Goal: Information Seeking & Learning: Find specific fact

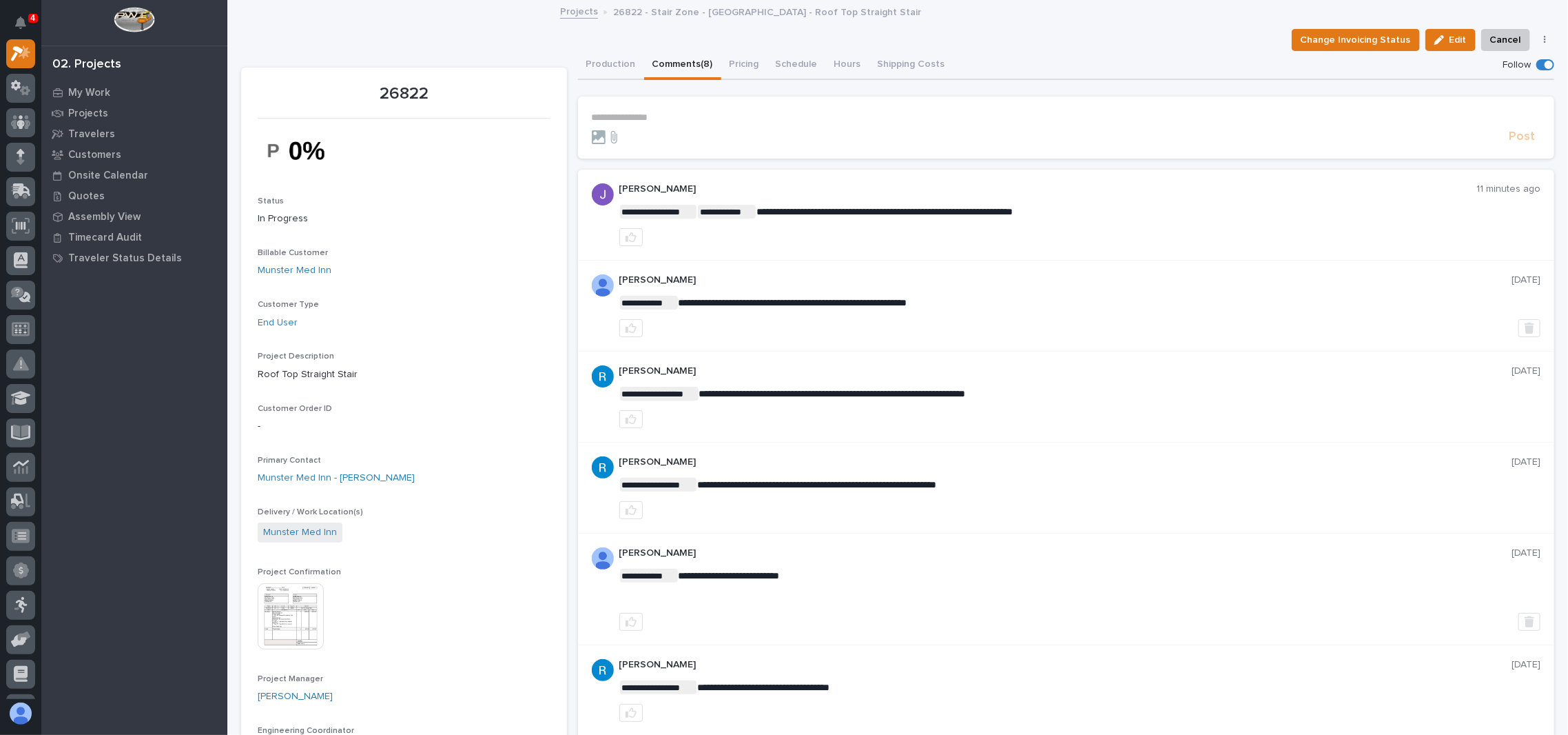
scroll to position [184, 0]
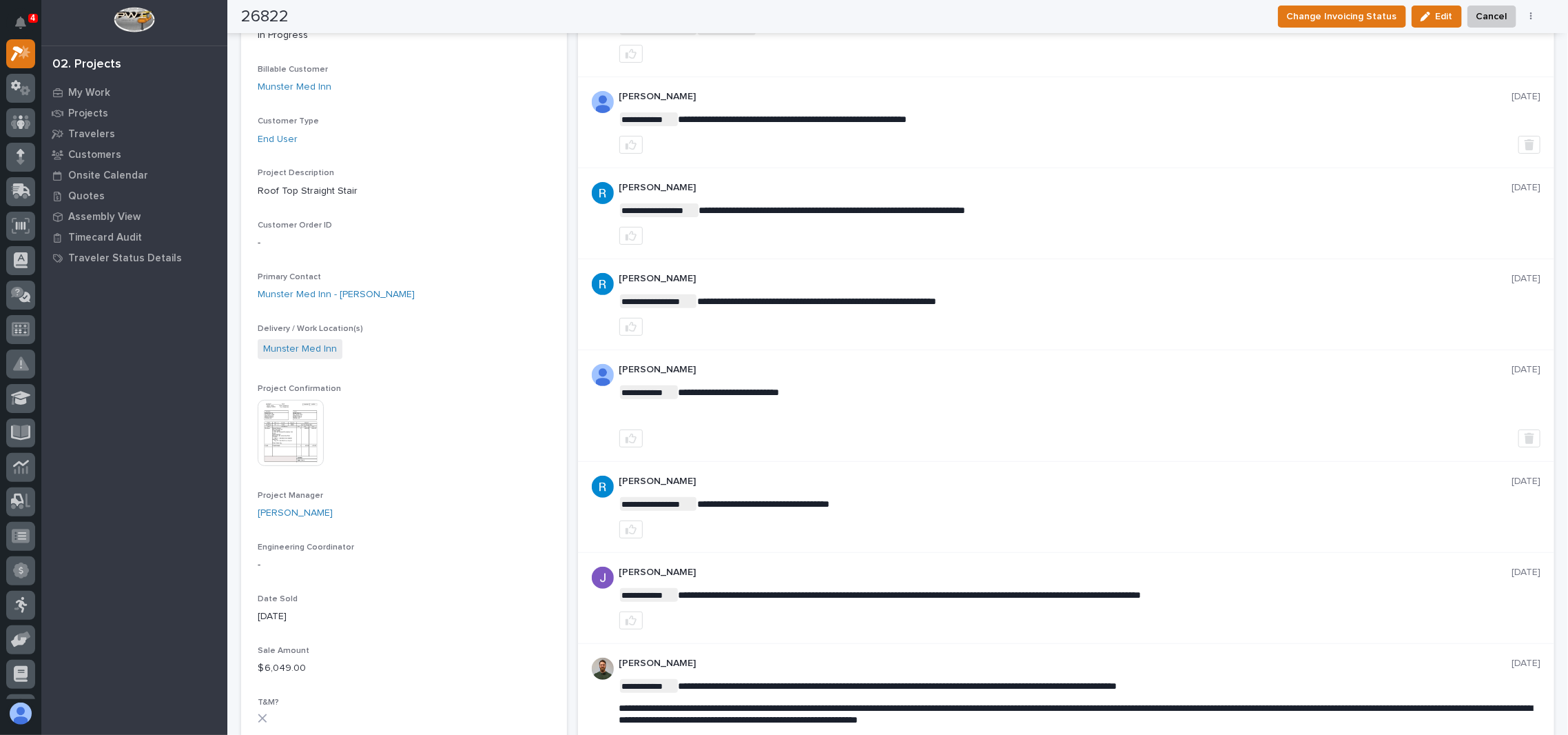
click at [300, 428] on img at bounding box center [291, 433] width 66 height 66
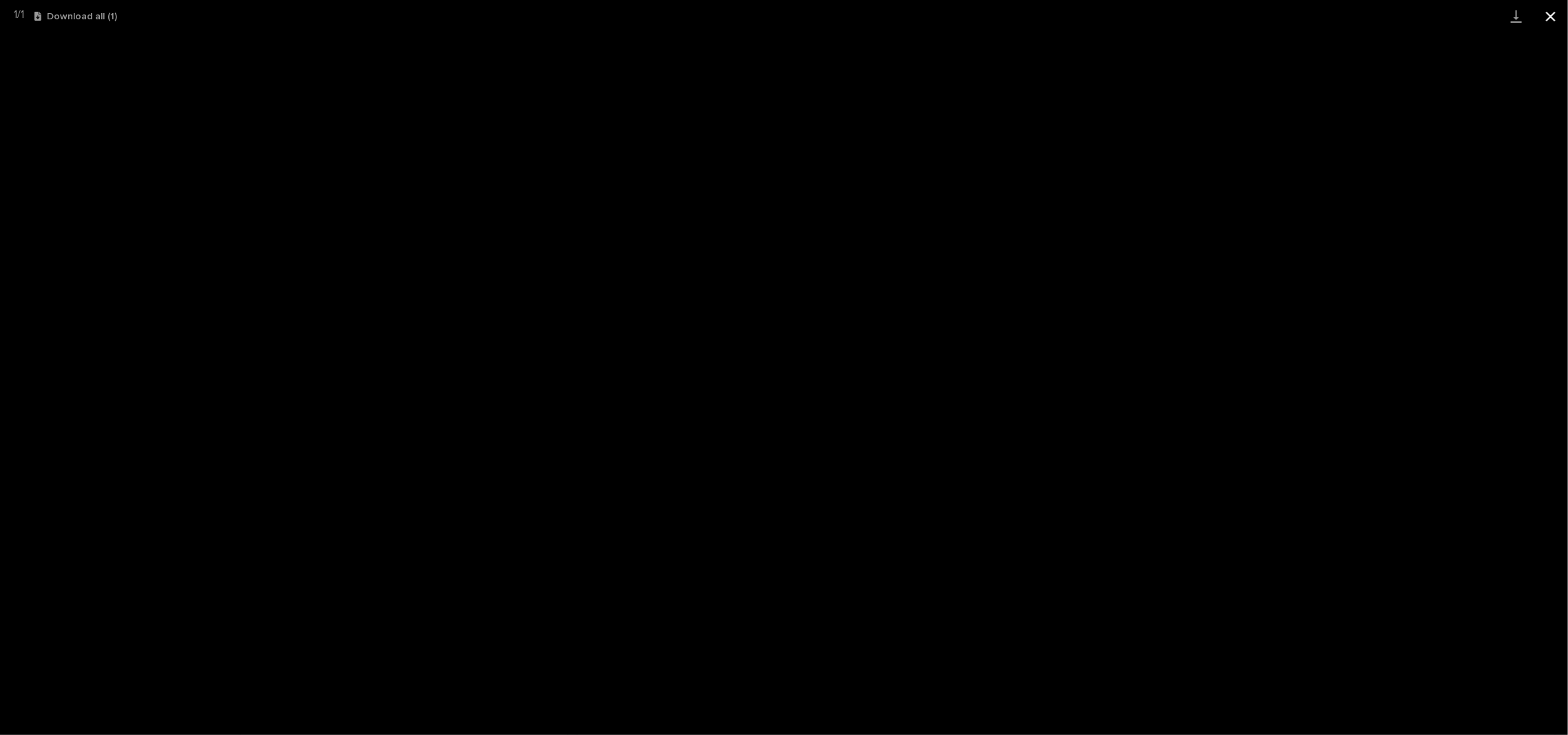
click at [1552, 14] on button "Close gallery" at bounding box center [1551, 16] width 35 height 32
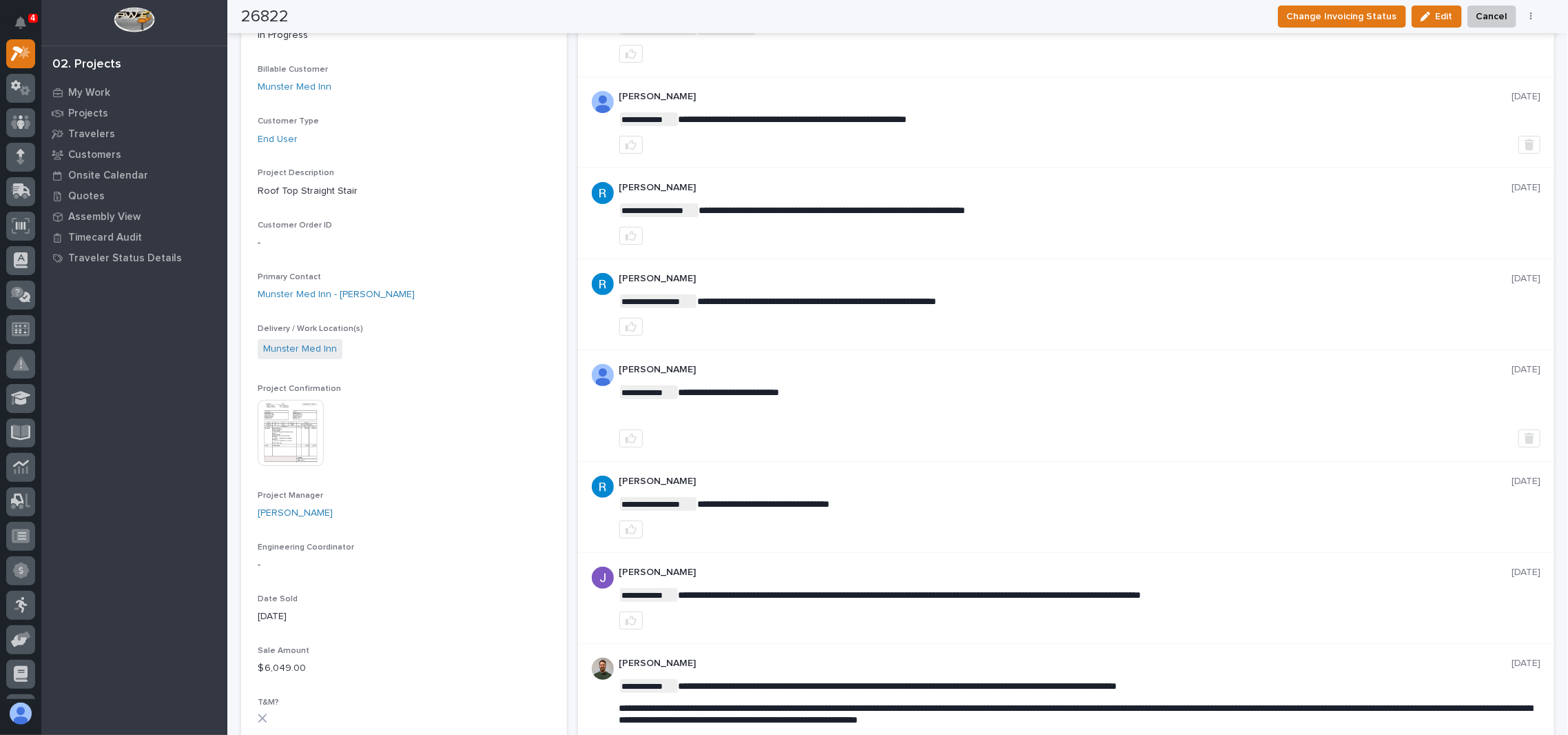
scroll to position [0, 0]
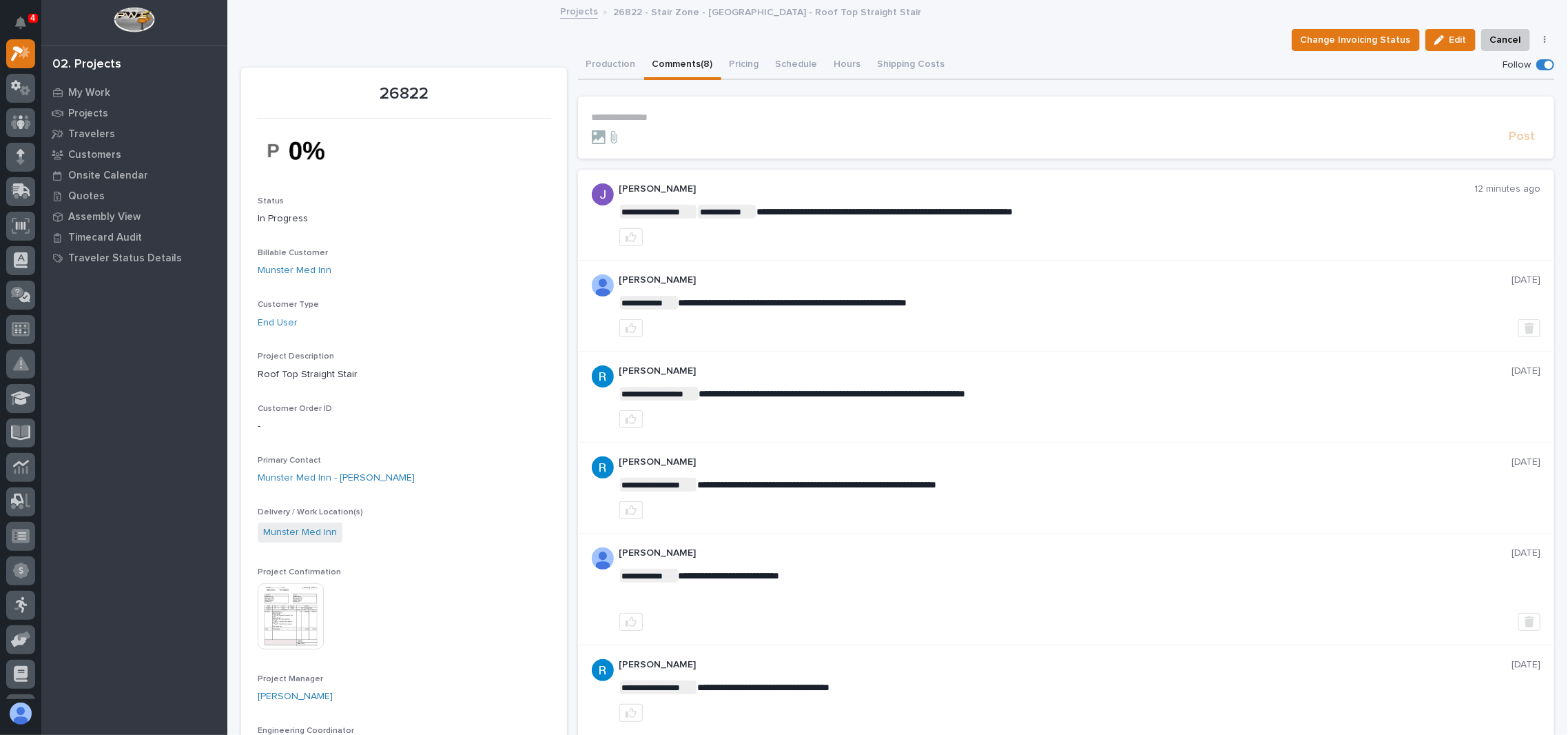
click at [664, 120] on p "**********" at bounding box center [1067, 118] width 949 height 12
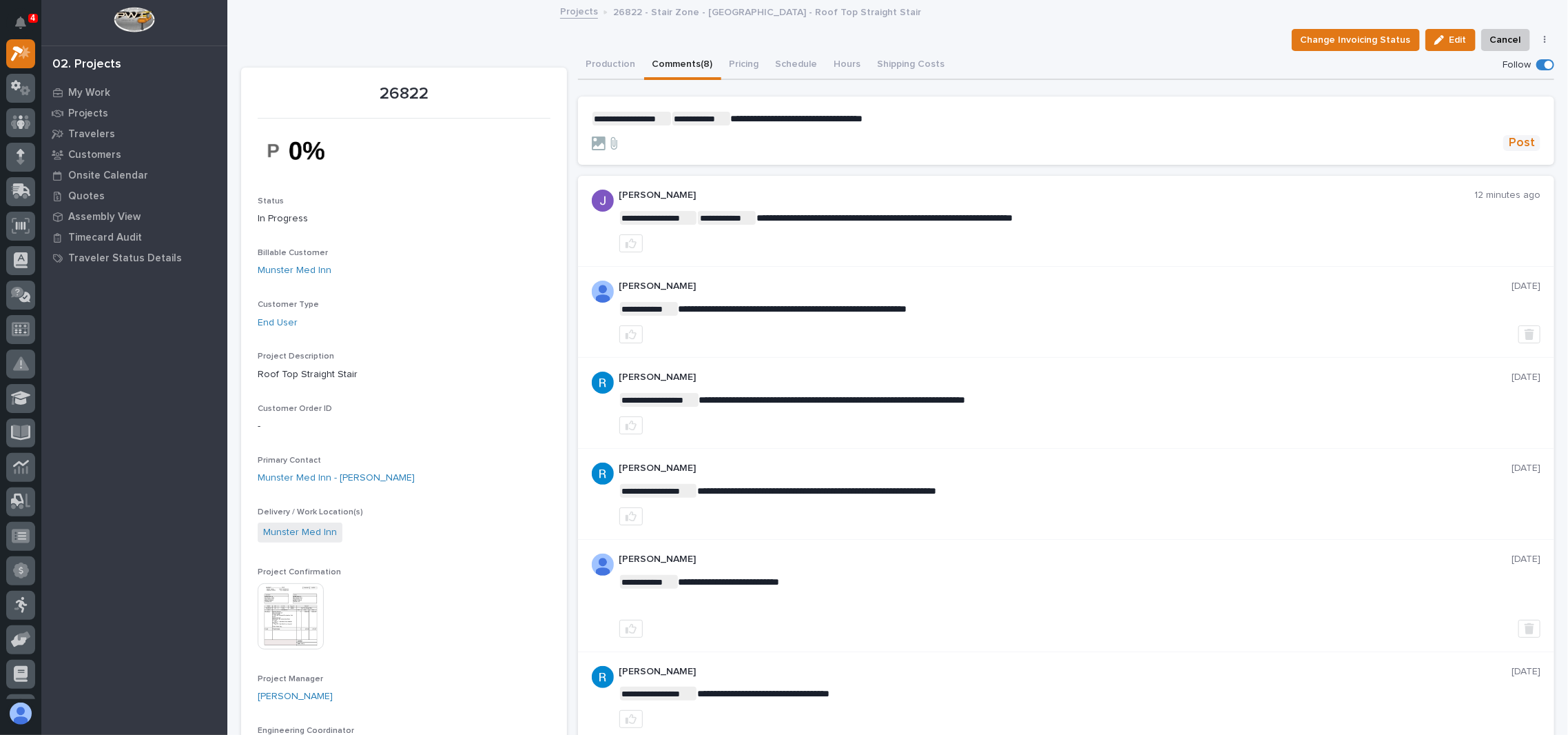
click at [1511, 142] on span "Post" at bounding box center [1522, 143] width 26 height 16
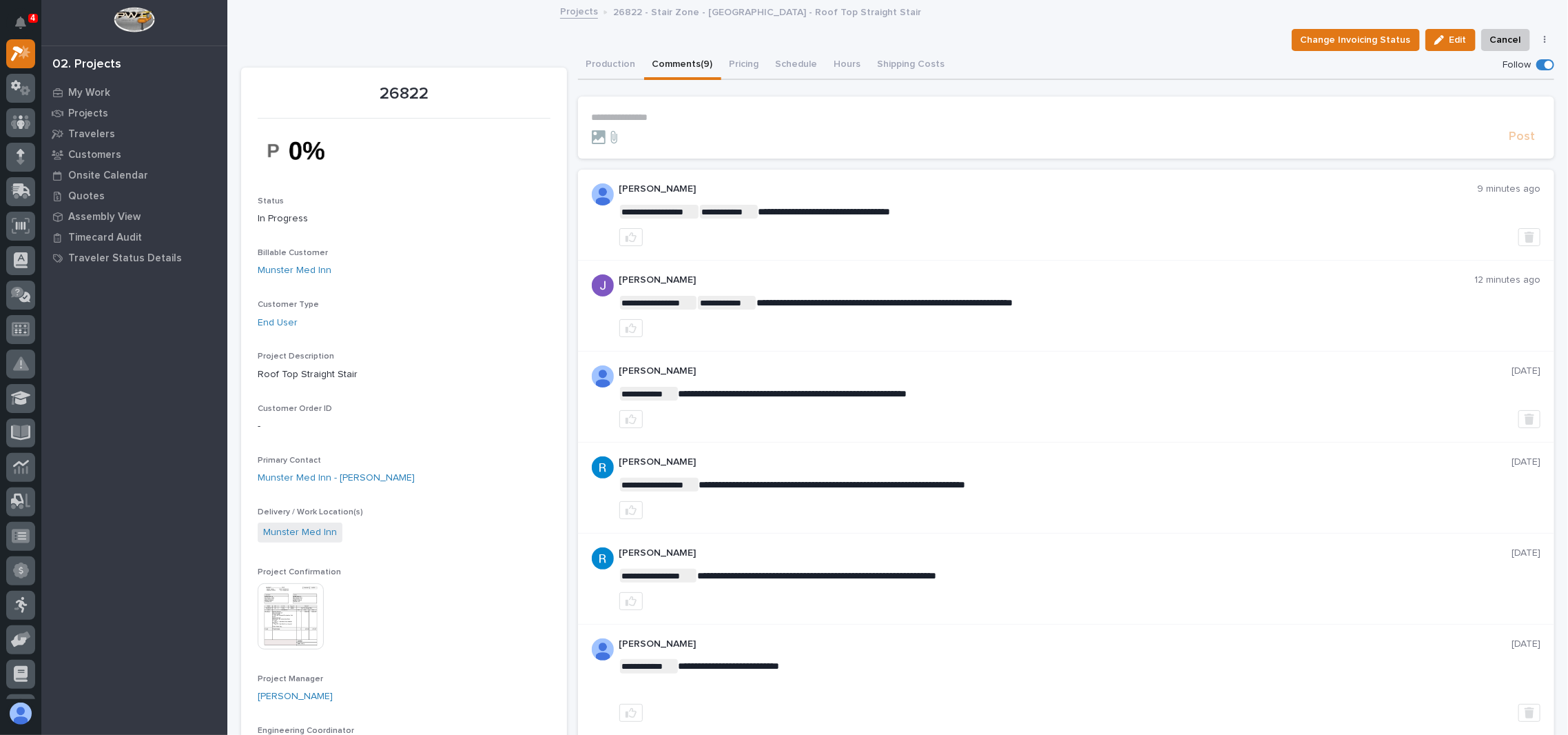
click at [579, 11] on link "Projects" at bounding box center [579, 11] width 38 height 16
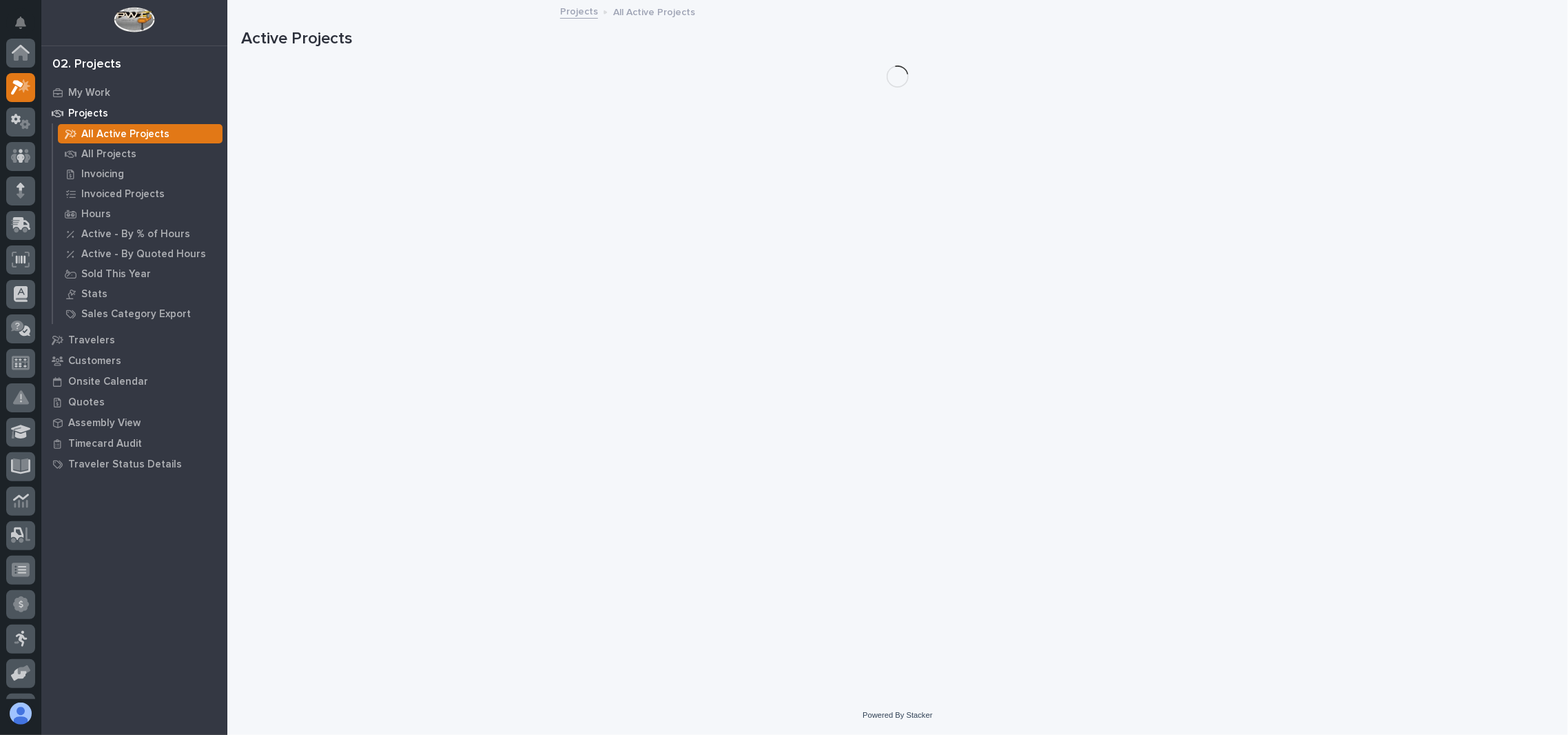
scroll to position [34, 0]
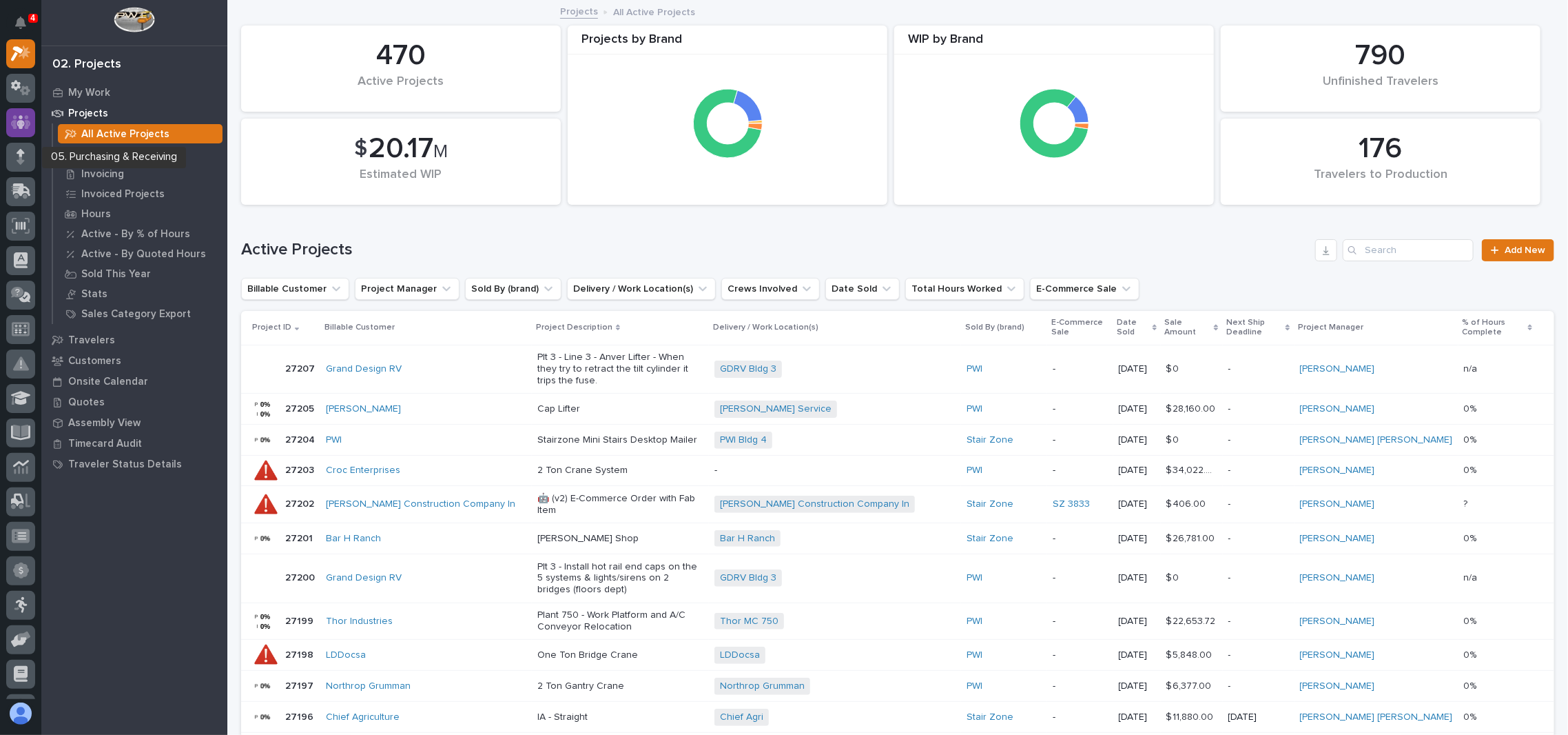
click at [16, 118] on icon at bounding box center [21, 122] width 20 height 14
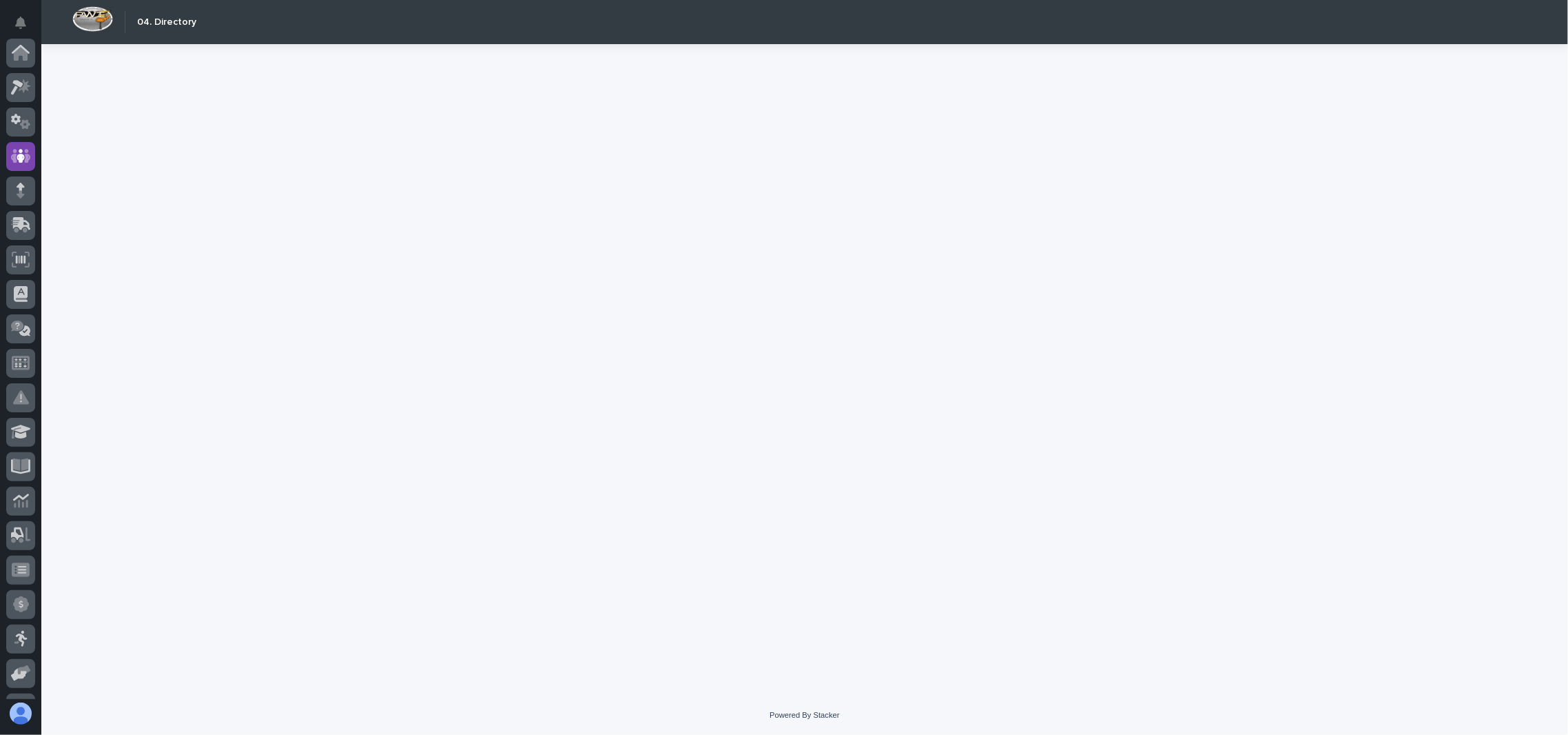
scroll to position [104, 0]
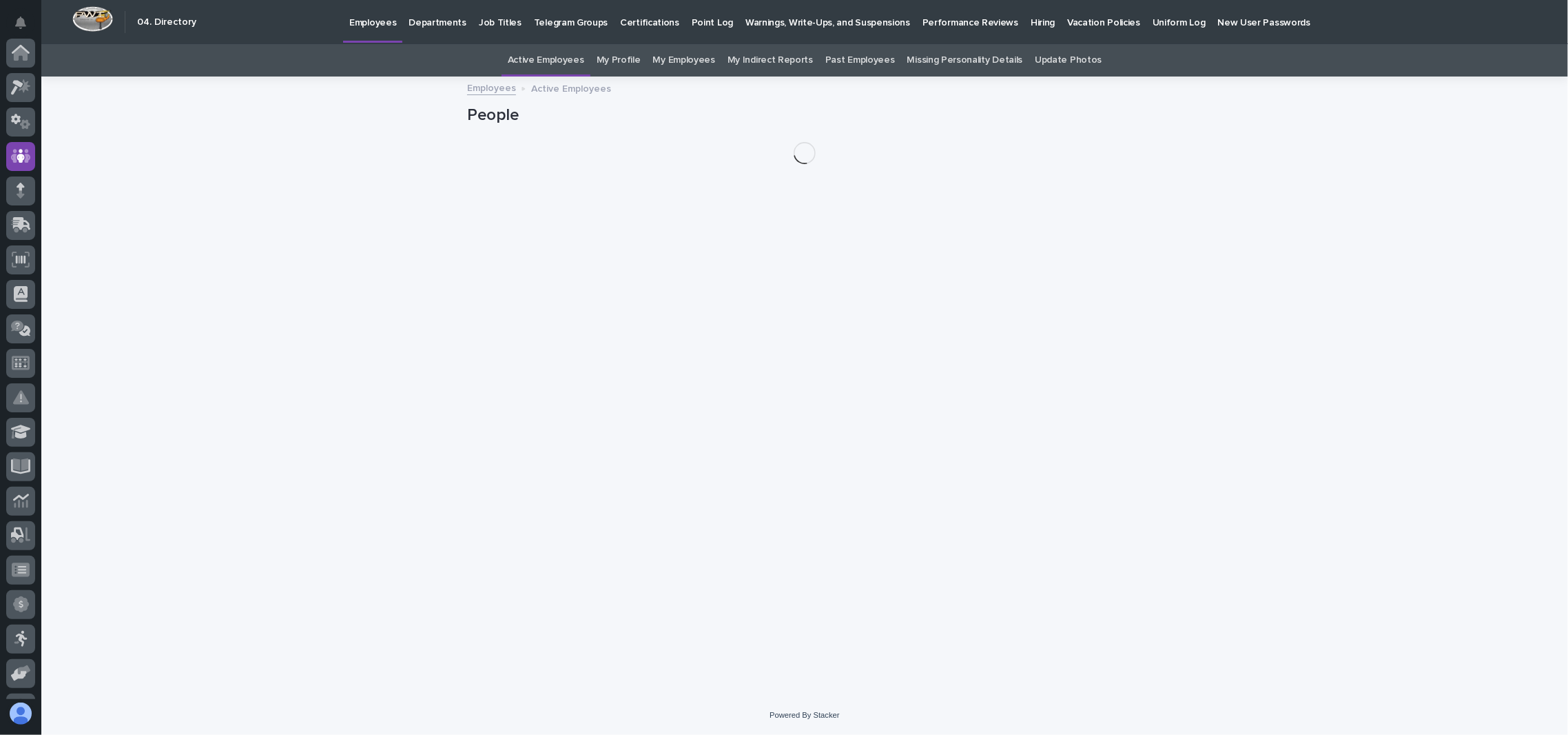
scroll to position [104, 0]
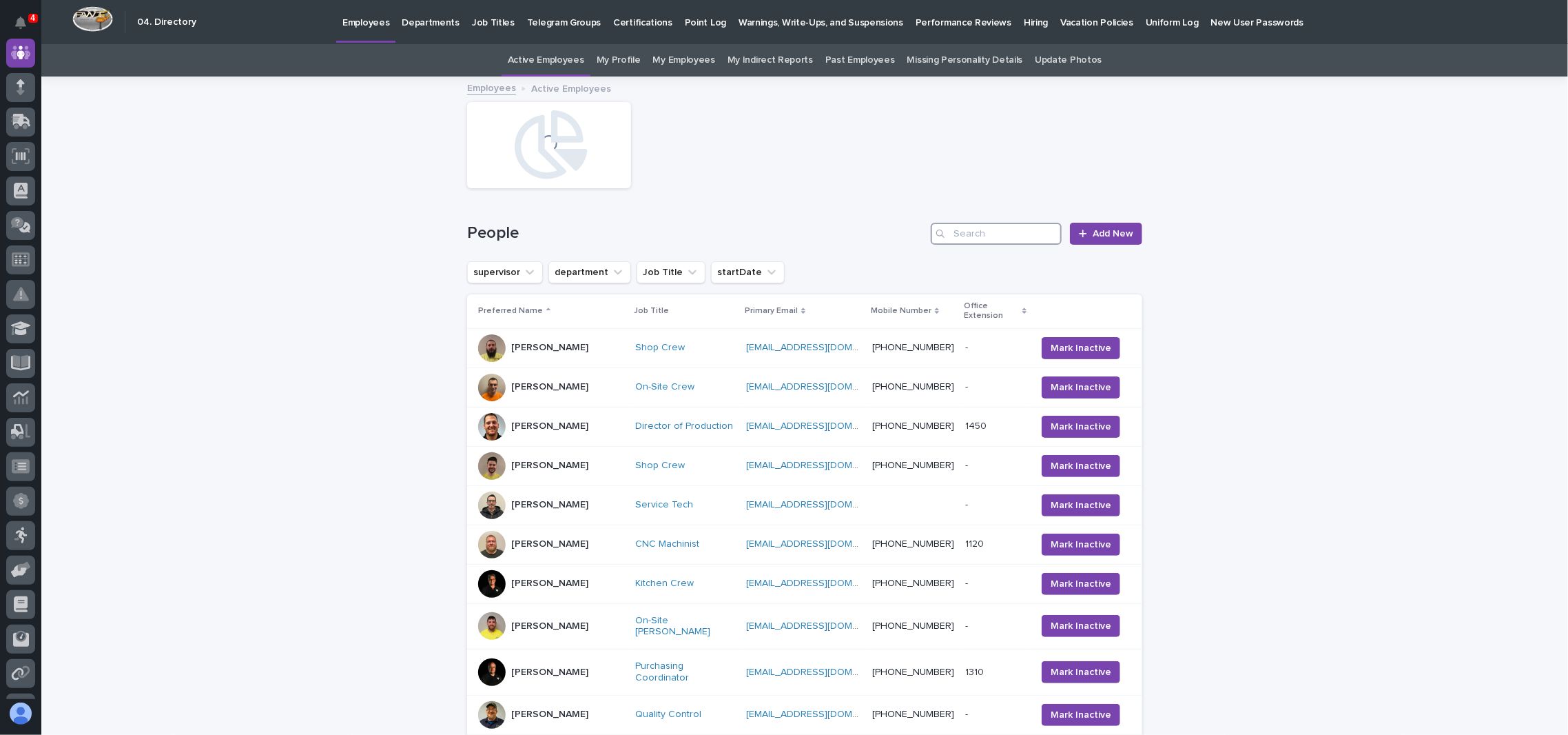
click at [963, 229] on input "Search" at bounding box center [996, 233] width 131 height 22
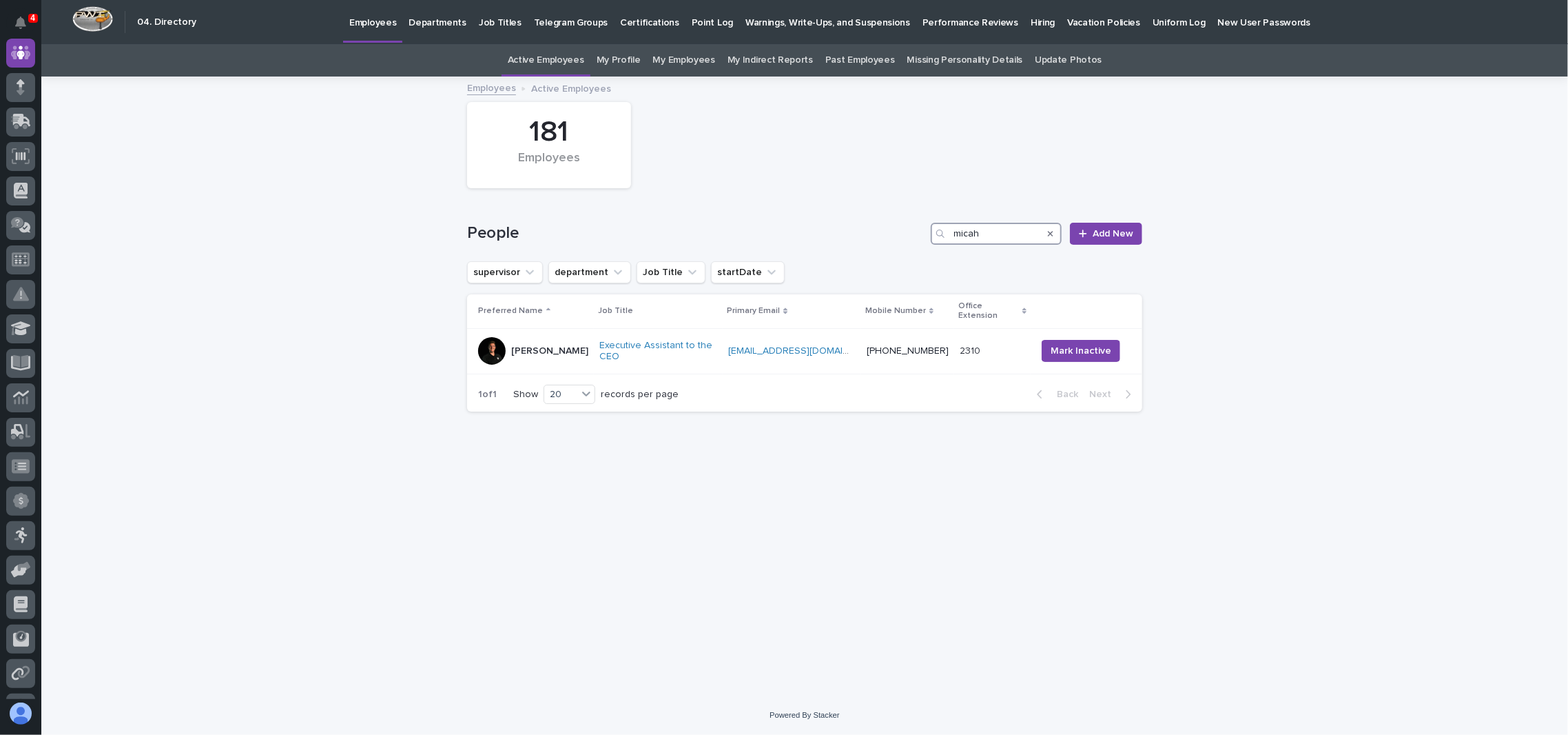
type input "micah"
click at [1052, 234] on icon "Search" at bounding box center [1051, 233] width 6 height 8
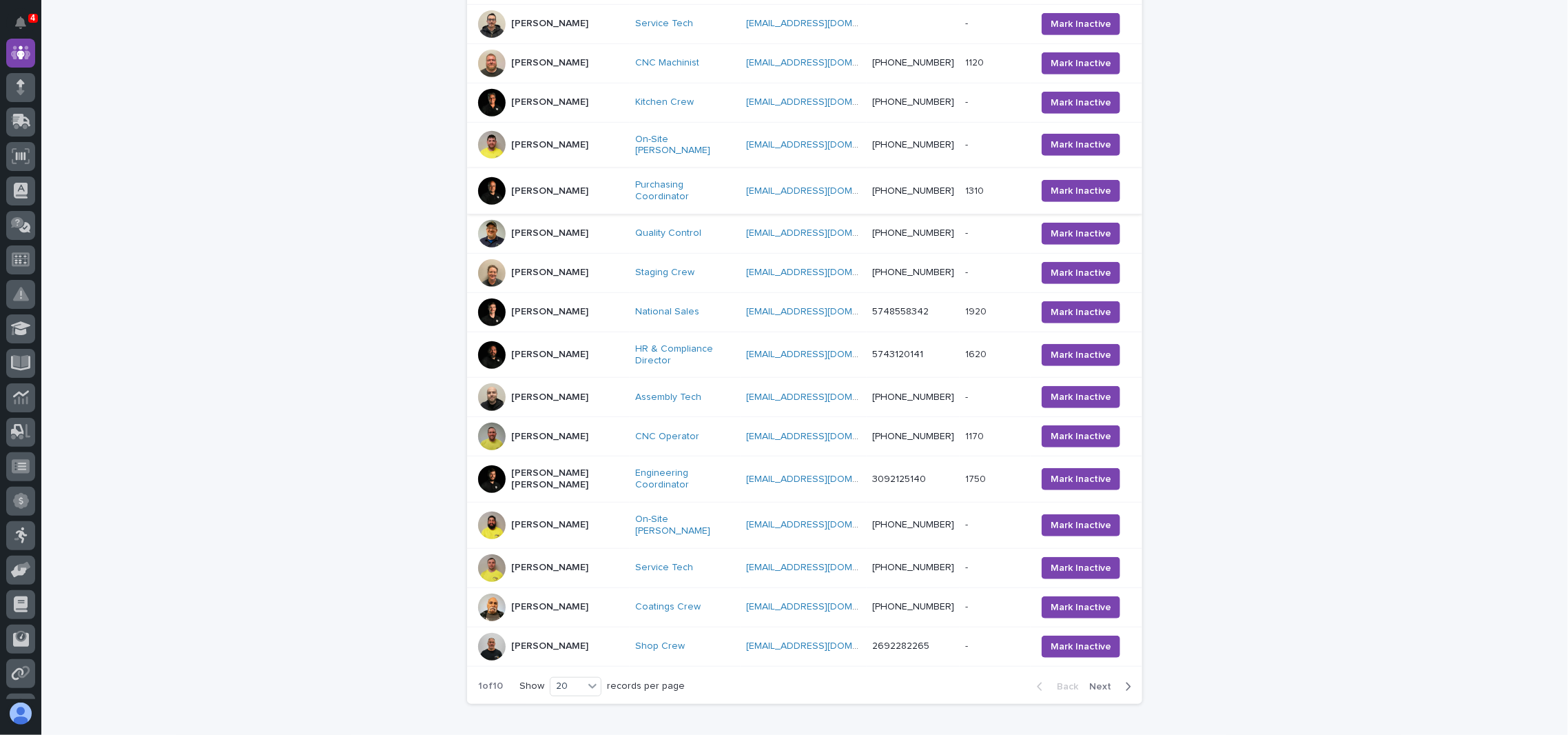
scroll to position [524, 0]
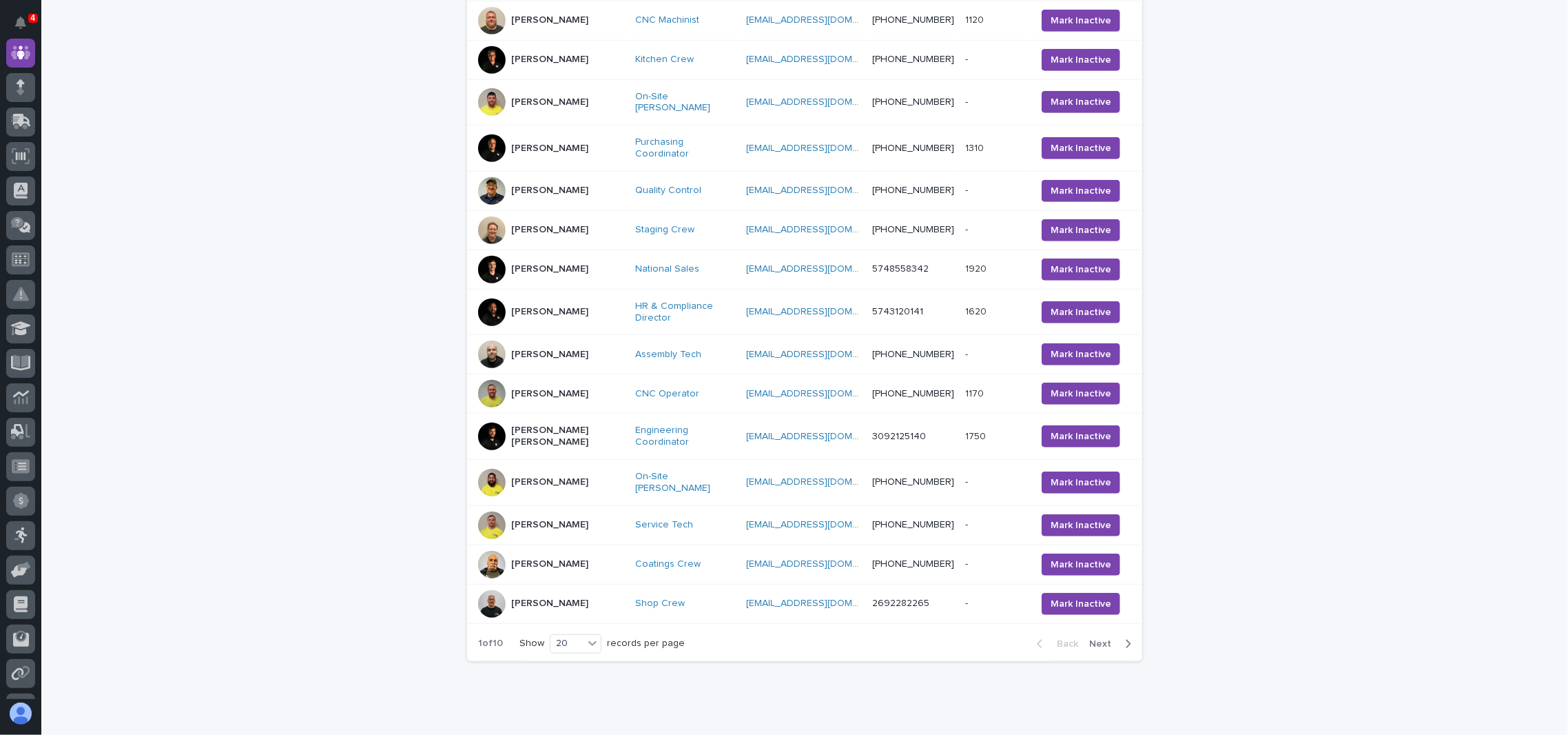
click at [1097, 639] on span "Next" at bounding box center [1104, 644] width 30 height 10
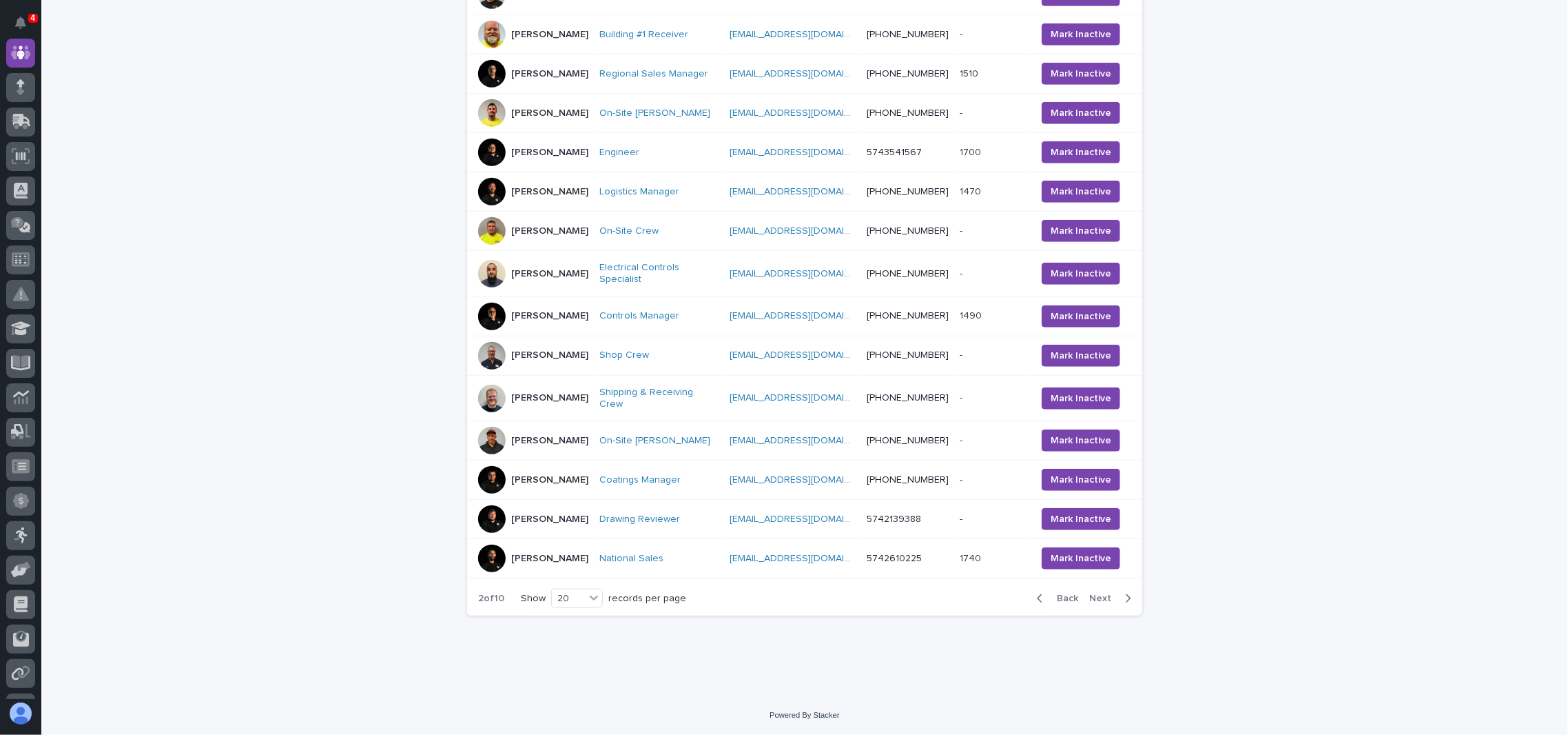
scroll to position [560, 0]
drag, startPoint x: 1358, startPoint y: 329, endPoint x: 1346, endPoint y: 332, distance: 12.4
click at [1355, 332] on div "Loading... Saving… Loading... Saving… 181 Employees People Add New supervisor d…" at bounding box center [804, 109] width 1527 height 1174
click at [1096, 598] on span "Next" at bounding box center [1104, 598] width 30 height 10
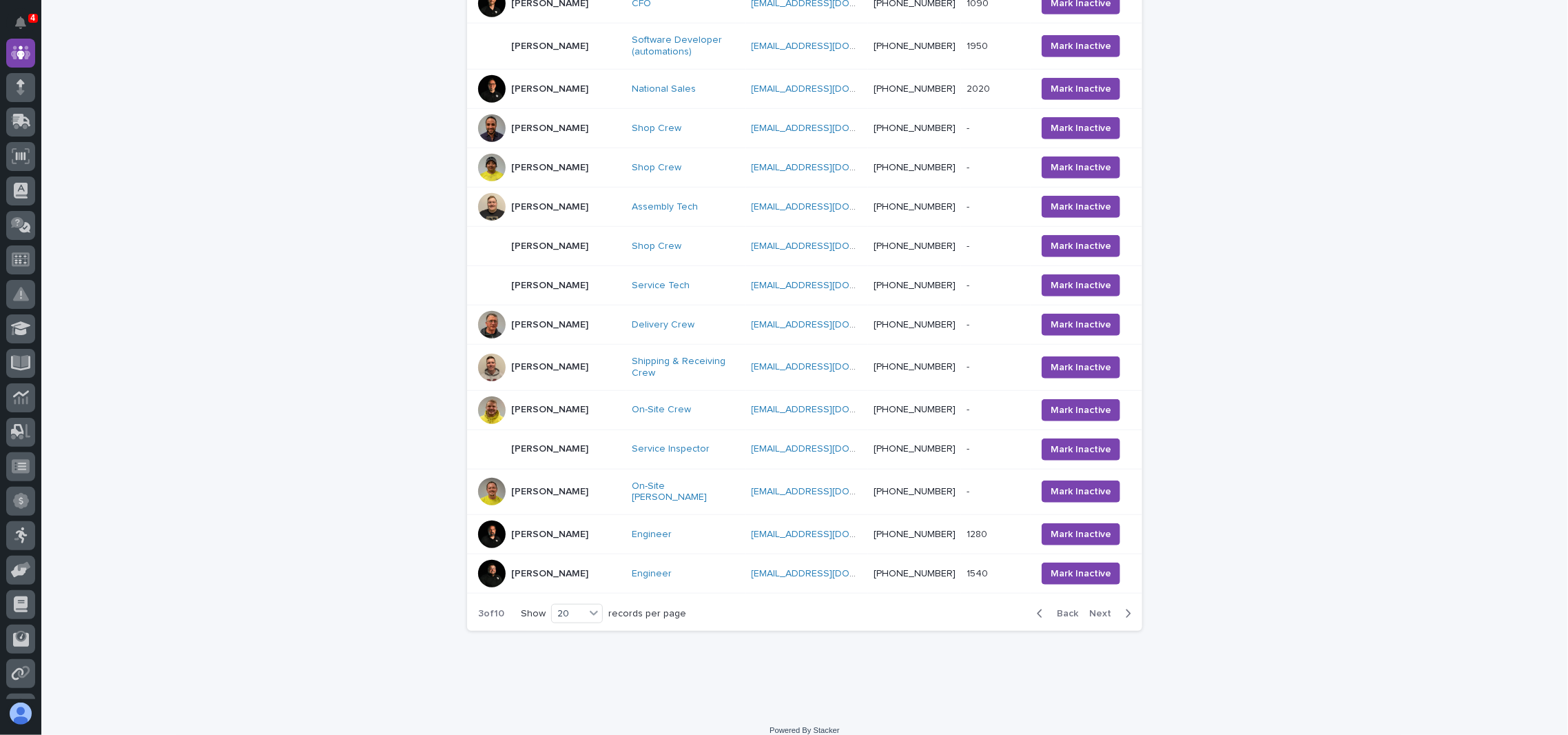
scroll to position [553, 0]
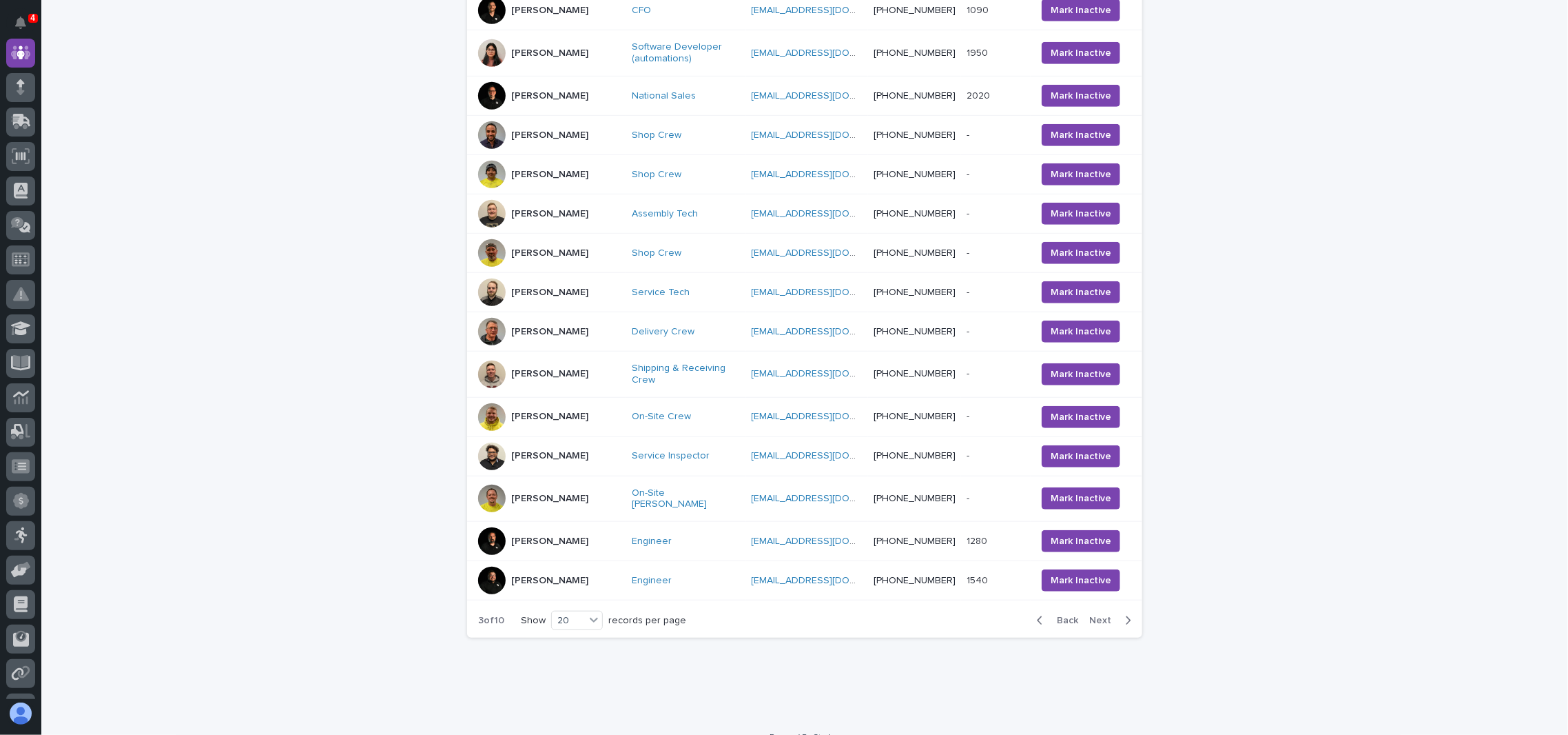
click at [1099, 615] on span "Next" at bounding box center [1104, 620] width 30 height 10
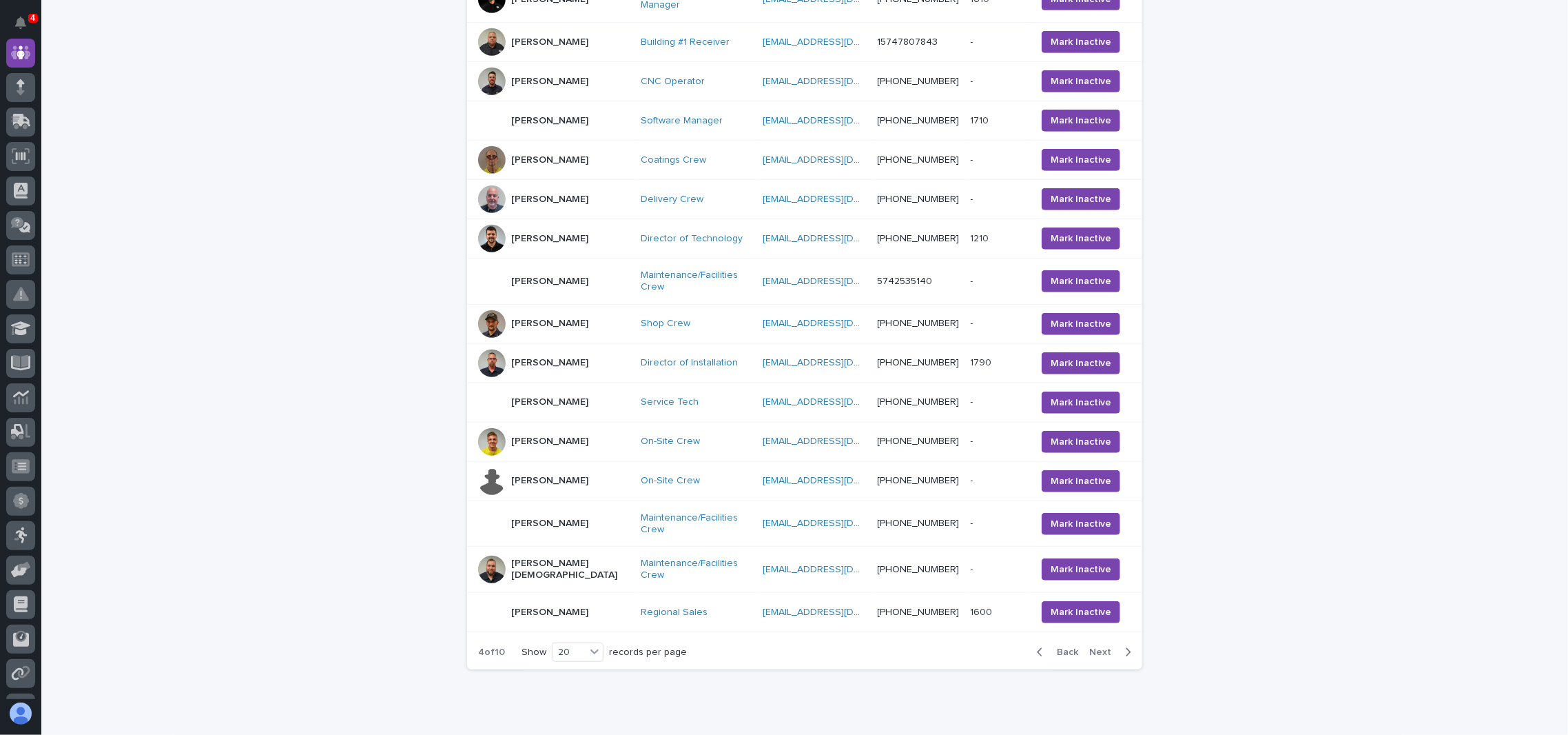
scroll to position [524, 0]
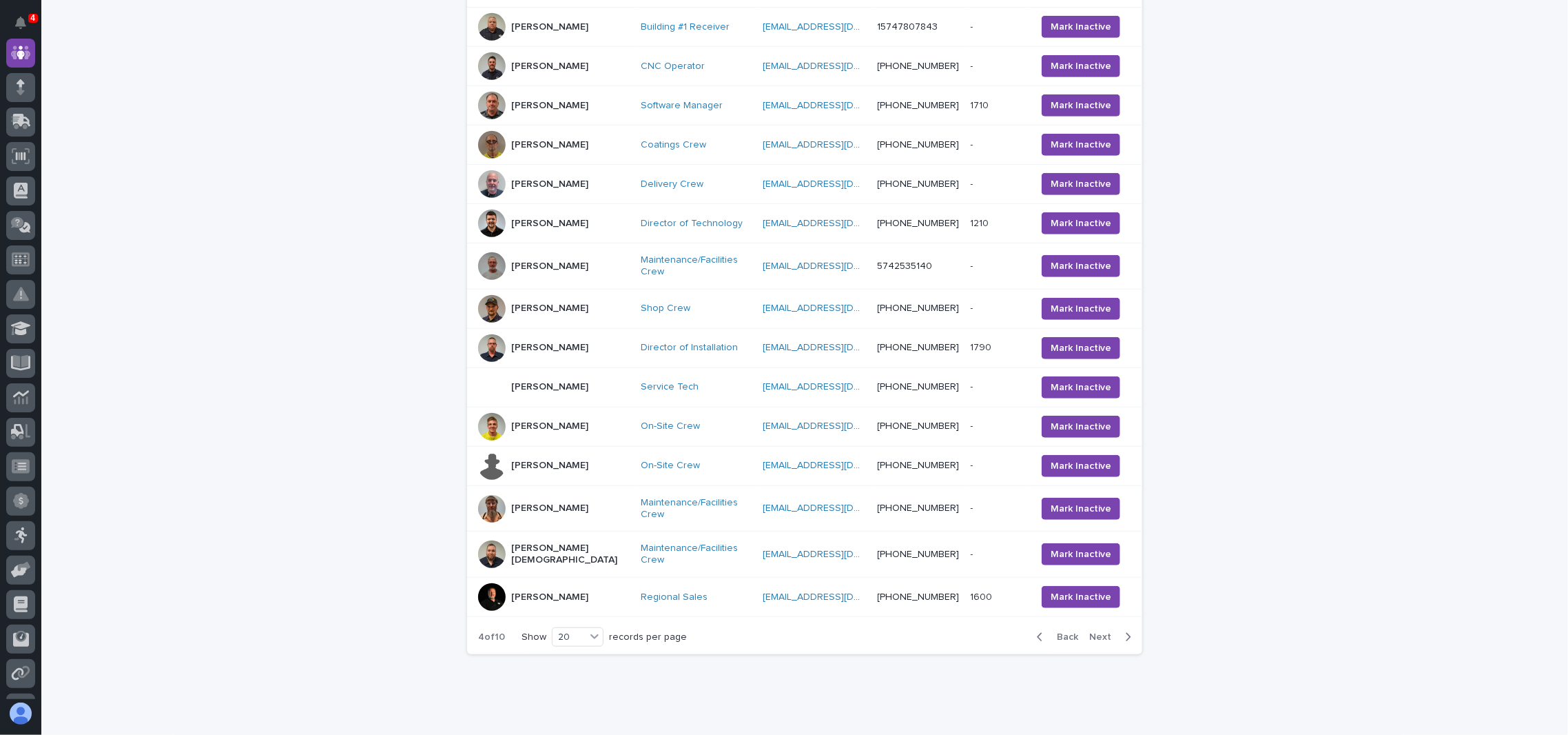
click at [1097, 632] on span "Next" at bounding box center [1104, 637] width 30 height 10
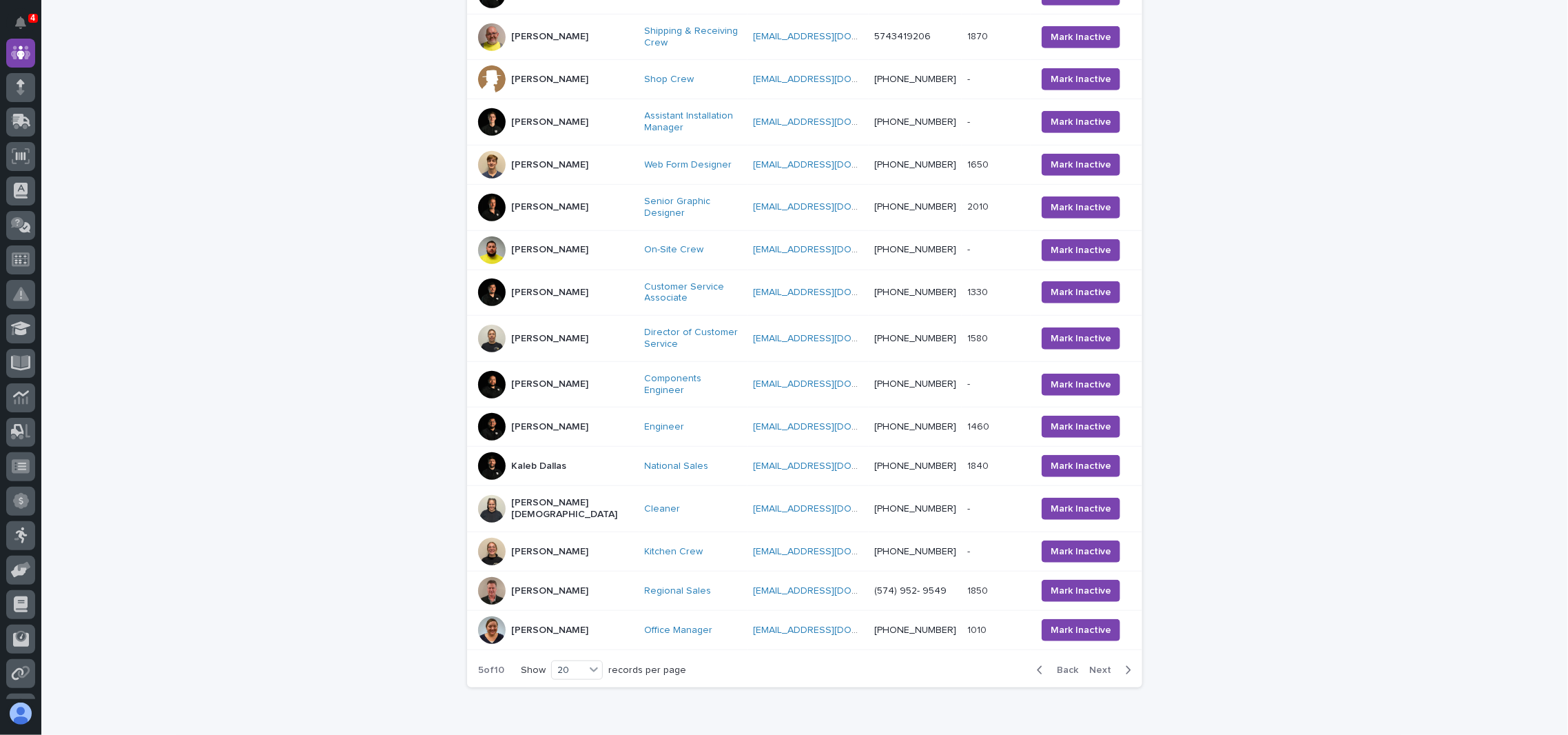
click at [1098, 665] on span "Next" at bounding box center [1104, 670] width 30 height 10
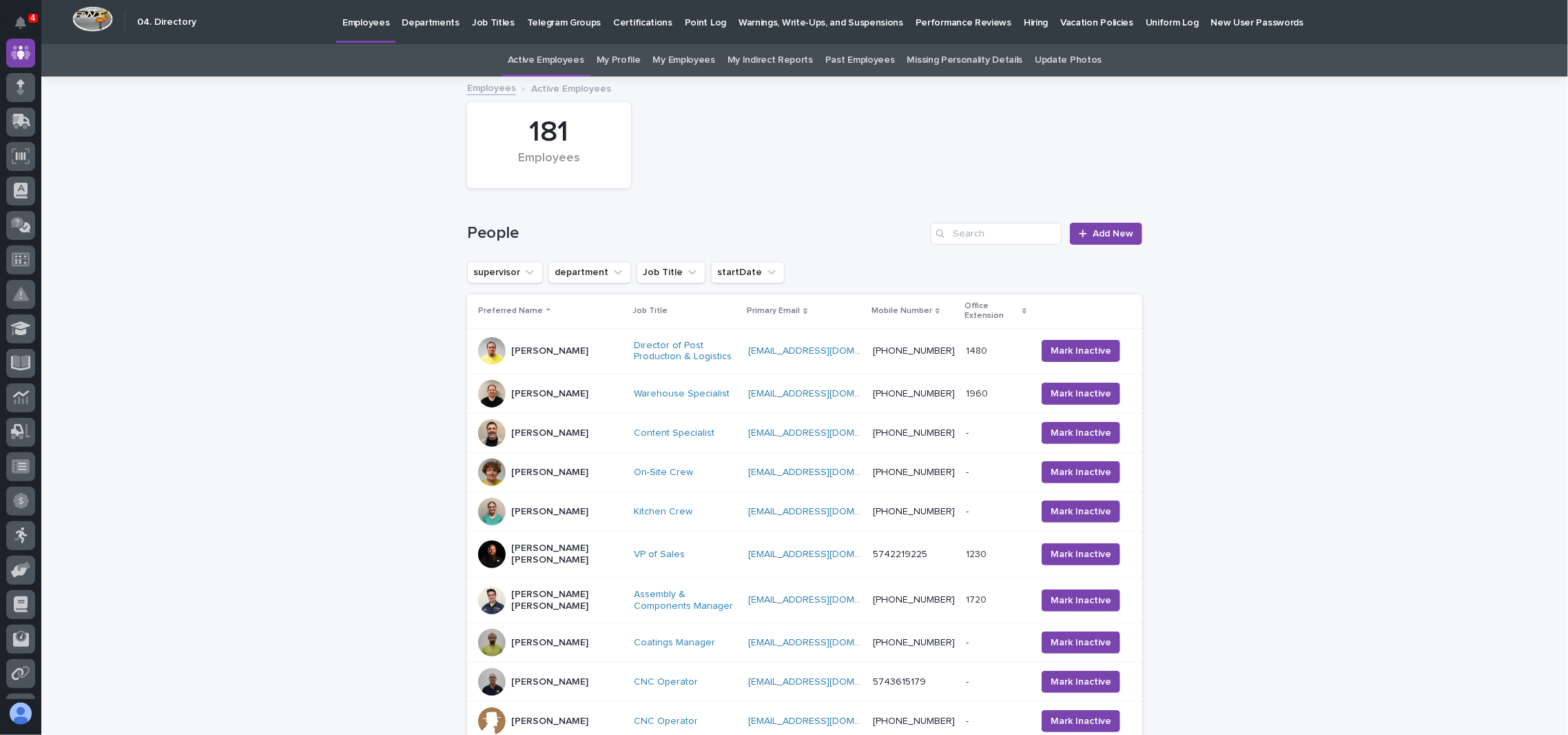
click at [486, 86] on link "Employees" at bounding box center [491, 87] width 49 height 16
